Goal: Use online tool/utility: Utilize a website feature to perform a specific function

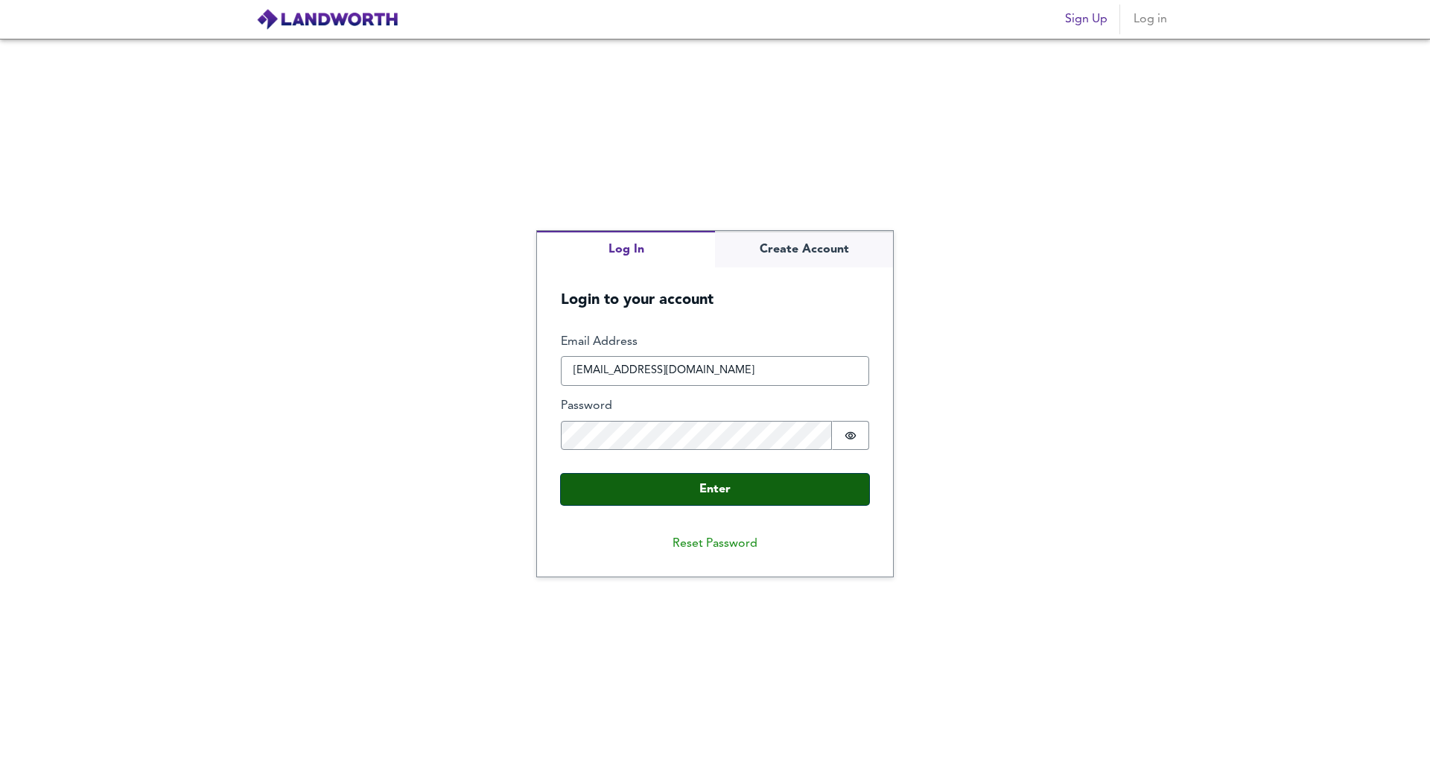
click at [750, 480] on button "Enter" at bounding box center [715, 489] width 308 height 31
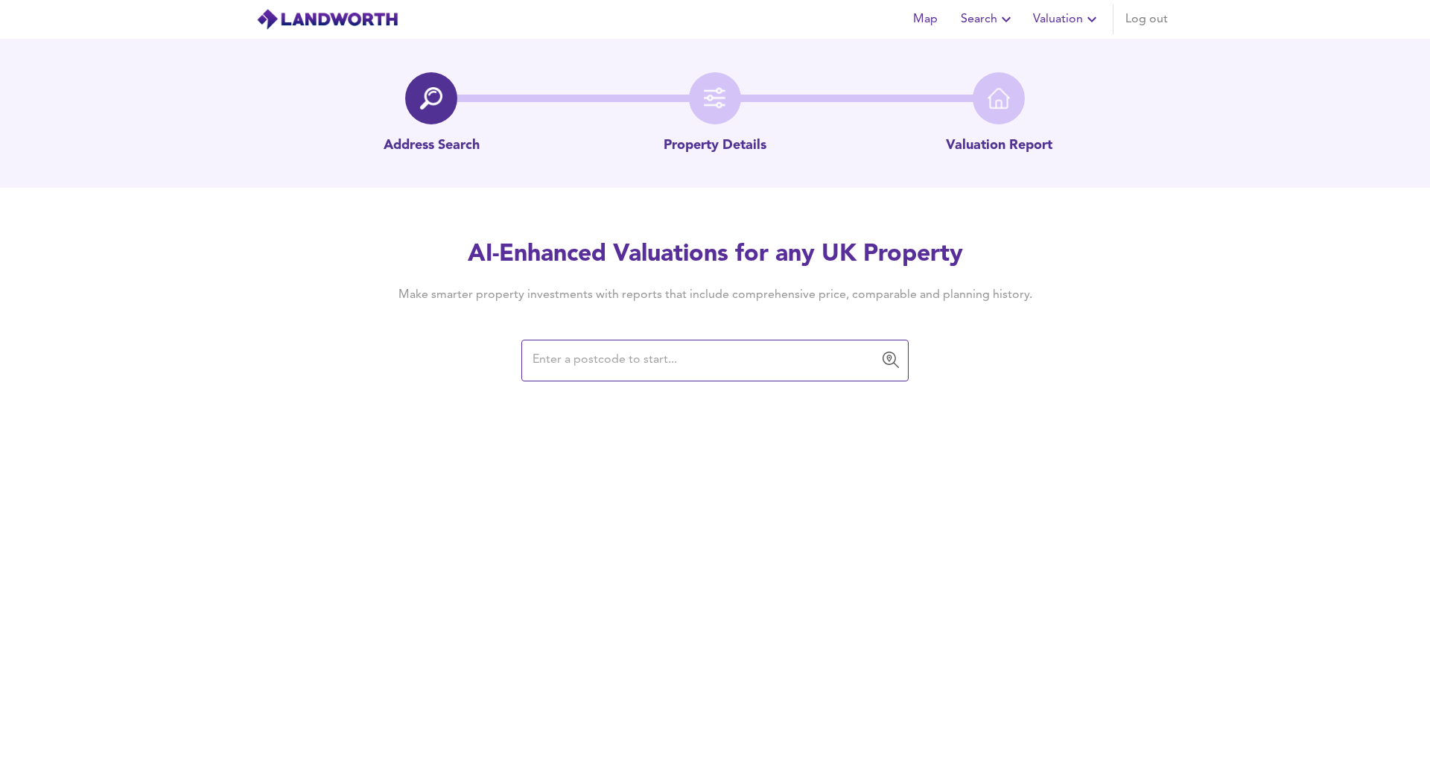
click at [561, 359] on input "text" at bounding box center [704, 360] width 352 height 28
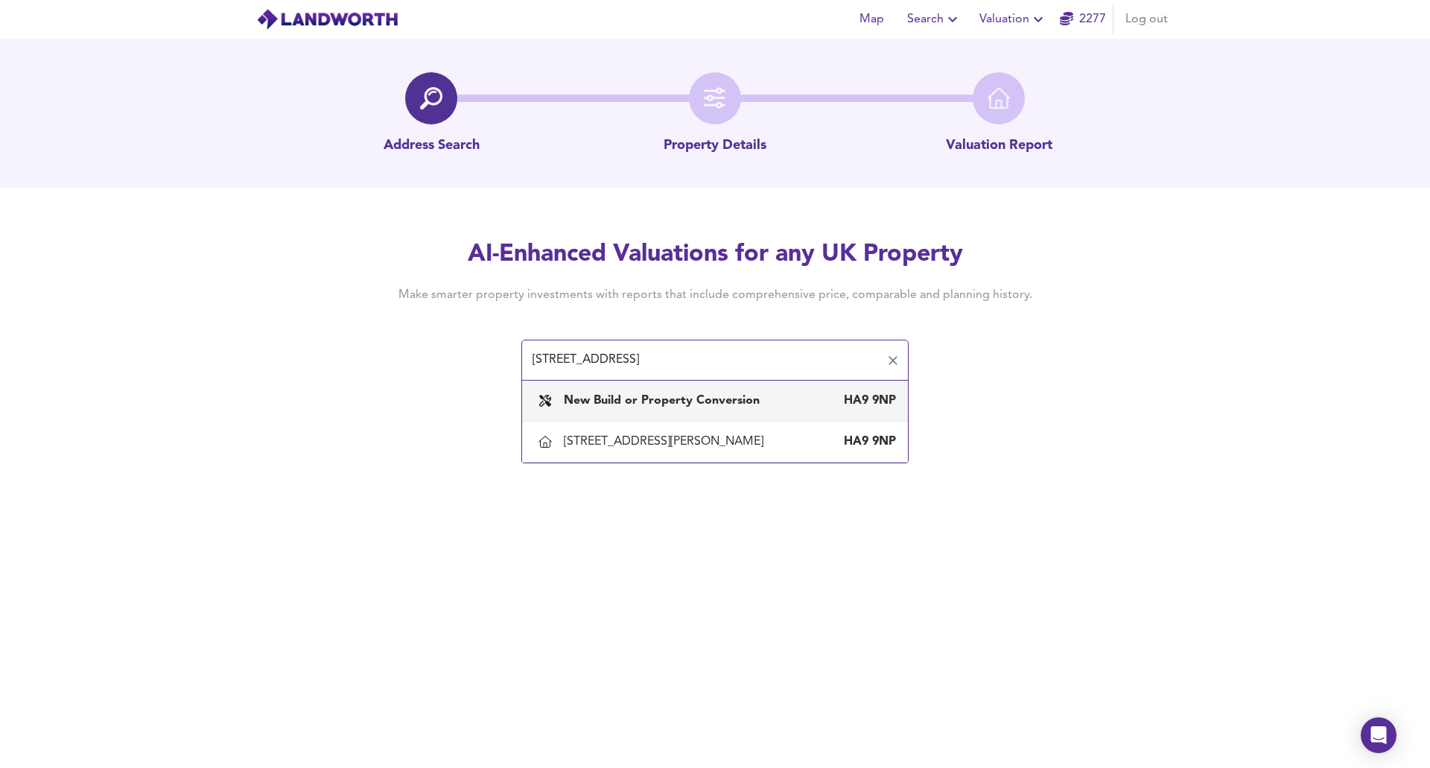
drag, startPoint x: 664, startPoint y: 358, endPoint x: 486, endPoint y: 324, distance: 181.1
click at [486, 324] on div "AI-Enhanced Valuations for any UK Property Make smarter property investments wi…" at bounding box center [715, 309] width 715 height 142
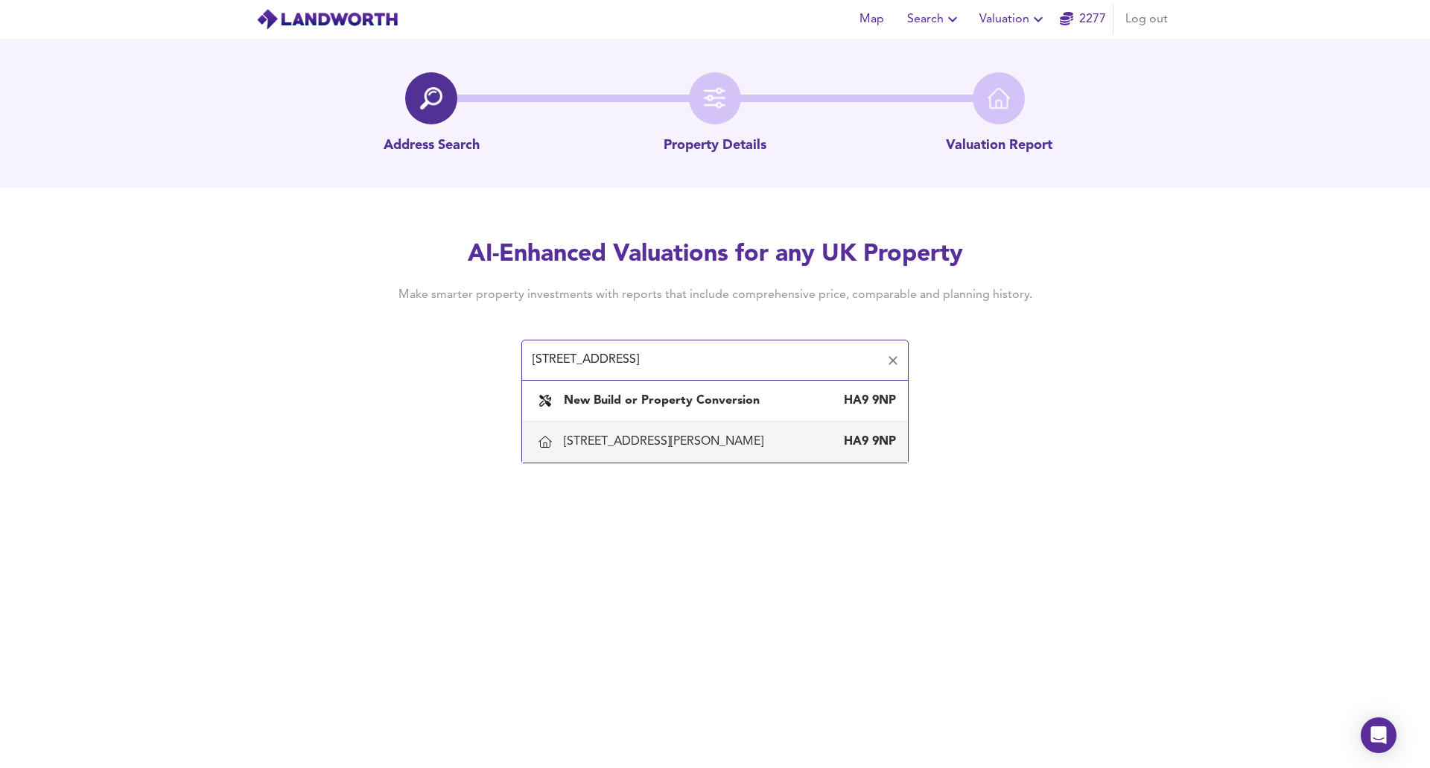
click at [716, 439] on div "[STREET_ADDRESS][PERSON_NAME]" at bounding box center [667, 441] width 206 height 16
type input "[STREET_ADDRESS][PERSON_NAME]"
